Goal: Information Seeking & Learning: Learn about a topic

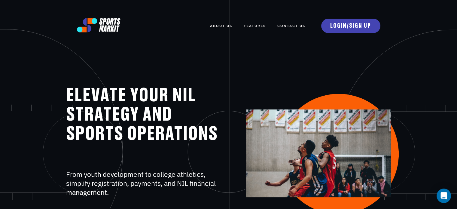
click at [254, 25] on link "FEATURES" at bounding box center [255, 25] width 22 height 13
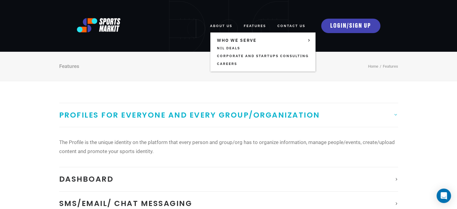
click at [217, 23] on link "ABOUT US" at bounding box center [221, 25] width 22 height 13
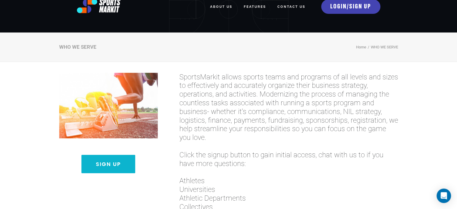
scroll to position [30, 0]
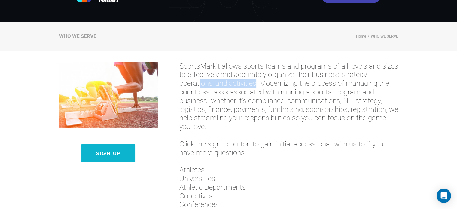
drag, startPoint x: 200, startPoint y: 81, endPoint x: 256, endPoint y: 86, distance: 56.1
click at [256, 86] on span "SportsMarkit allows sports teams and programs of all levels and sizes to effect…" at bounding box center [288, 96] width 219 height 69
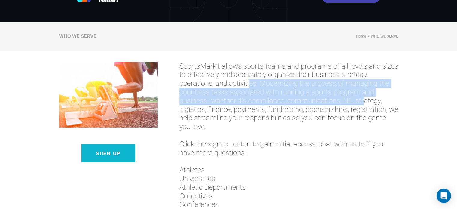
drag, startPoint x: 248, startPoint y: 86, endPoint x: 365, endPoint y: 99, distance: 117.4
click at [365, 99] on span "SportsMarkit allows sports teams and programs of all levels and sizes to effect…" at bounding box center [288, 96] width 219 height 69
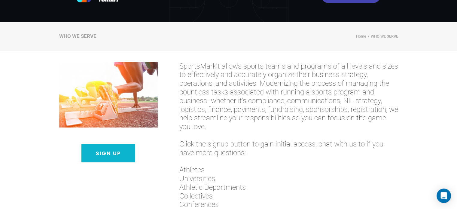
scroll to position [0, 0]
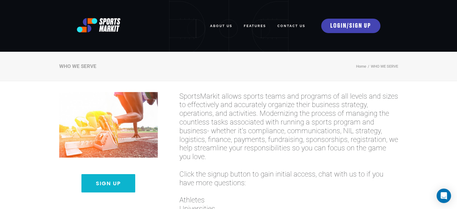
click at [240, 108] on span "SportsMarkit allows sports teams and programs of all levels and sizes to effect…" at bounding box center [288, 126] width 219 height 69
drag, startPoint x: 226, startPoint y: 133, endPoint x: 294, endPoint y: 127, distance: 67.6
click at [294, 127] on span "SportsMarkit allows sports teams and programs of all levels and sizes to effect…" at bounding box center [288, 126] width 219 height 69
drag, startPoint x: 260, startPoint y: 112, endPoint x: 344, endPoint y: 118, distance: 84.6
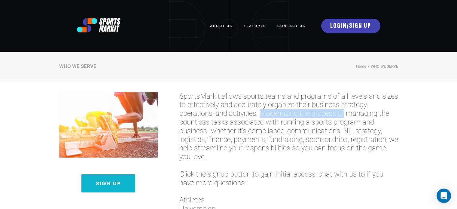
click at [344, 118] on span "SportsMarkit allows sports teams and programs of all levels and sizes to effect…" at bounding box center [288, 126] width 219 height 69
click at [306, 155] on span "SportsMarkit allows sports teams and programs of all levels and sizes to effect…" at bounding box center [288, 126] width 219 height 69
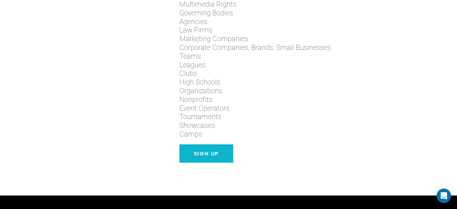
scroll to position [271, 0]
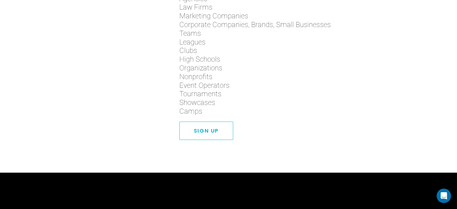
click at [191, 130] on link "Sign Up" at bounding box center [206, 130] width 54 height 18
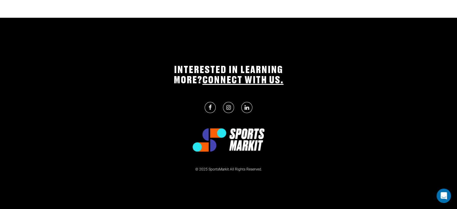
scroll to position [427, 0]
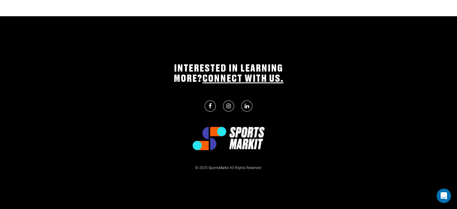
click at [230, 107] on icon at bounding box center [228, 105] width 5 height 5
